Goal: Obtain resource: Download file/media

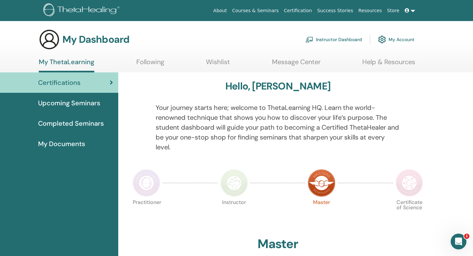
click at [75, 84] on span "Certifications" at bounding box center [59, 83] width 42 height 10
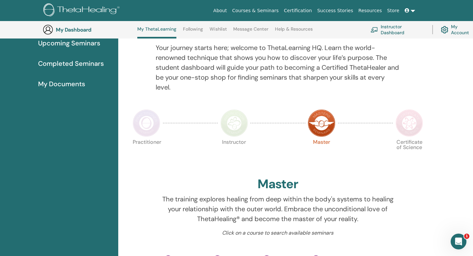
scroll to position [57, 0]
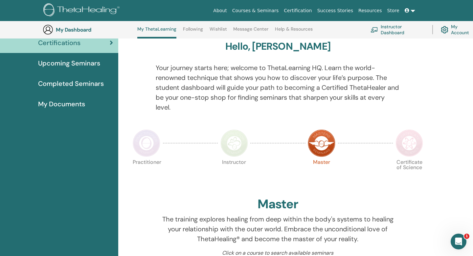
click at [84, 85] on span "Completed Seminars" at bounding box center [71, 83] width 66 height 10
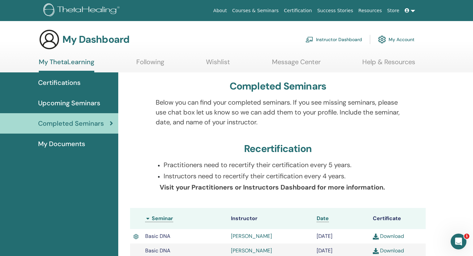
click at [68, 144] on span "My Documents" at bounding box center [61, 144] width 47 height 10
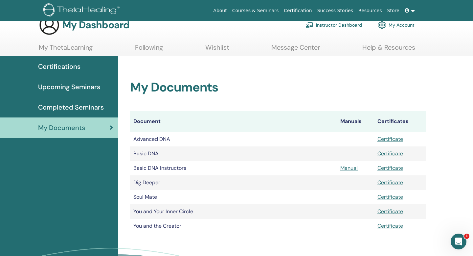
scroll to position [15, 0]
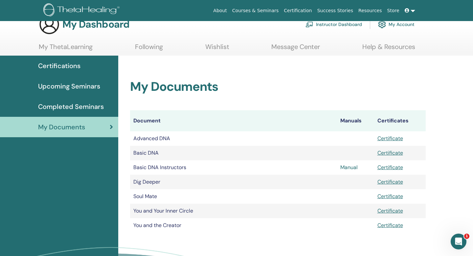
click at [347, 168] on link "Manual" at bounding box center [348, 167] width 17 height 7
